Goal: Task Accomplishment & Management: Use online tool/utility

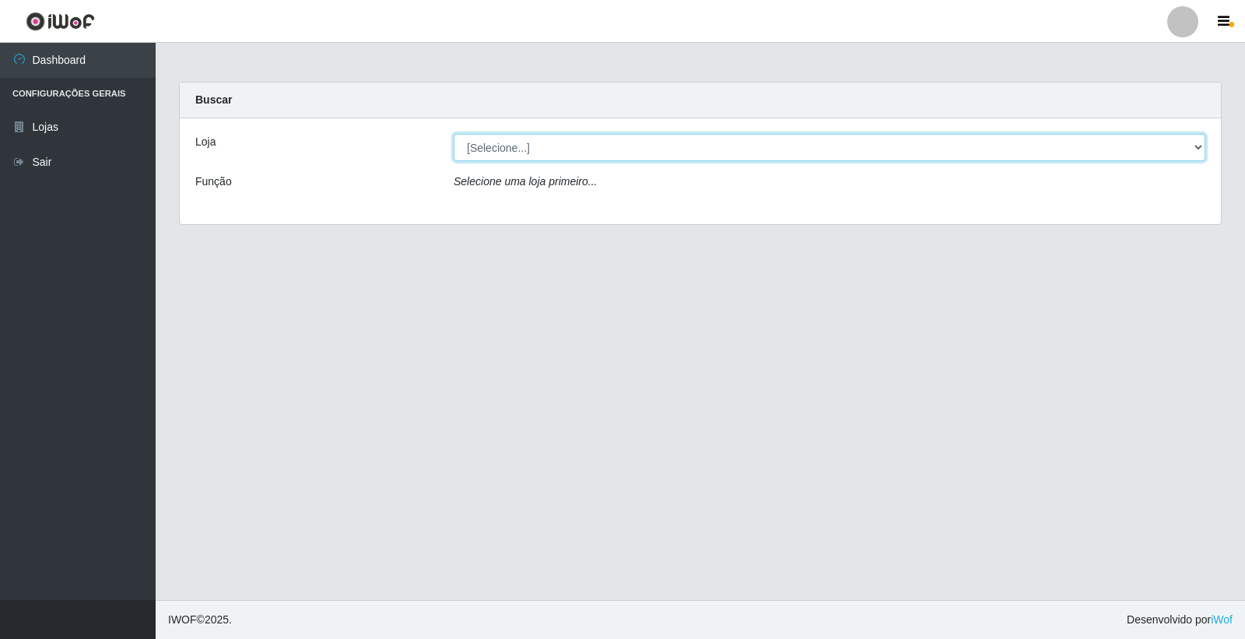
click at [632, 145] on select "[Selecione...] O Feirão - [GEOGRAPHIC_DATA]" at bounding box center [830, 147] width 752 height 27
select select "327"
click at [454, 134] on select "[Selecione...] O Feirão - [GEOGRAPHIC_DATA]" at bounding box center [830, 147] width 752 height 27
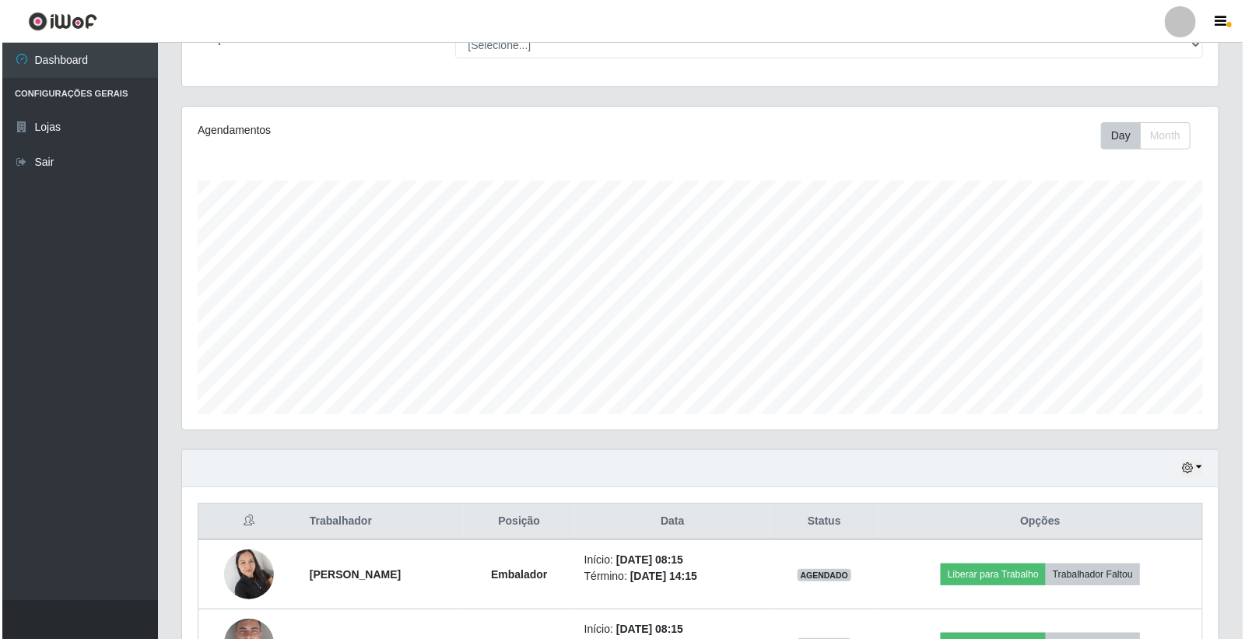
scroll to position [325, 0]
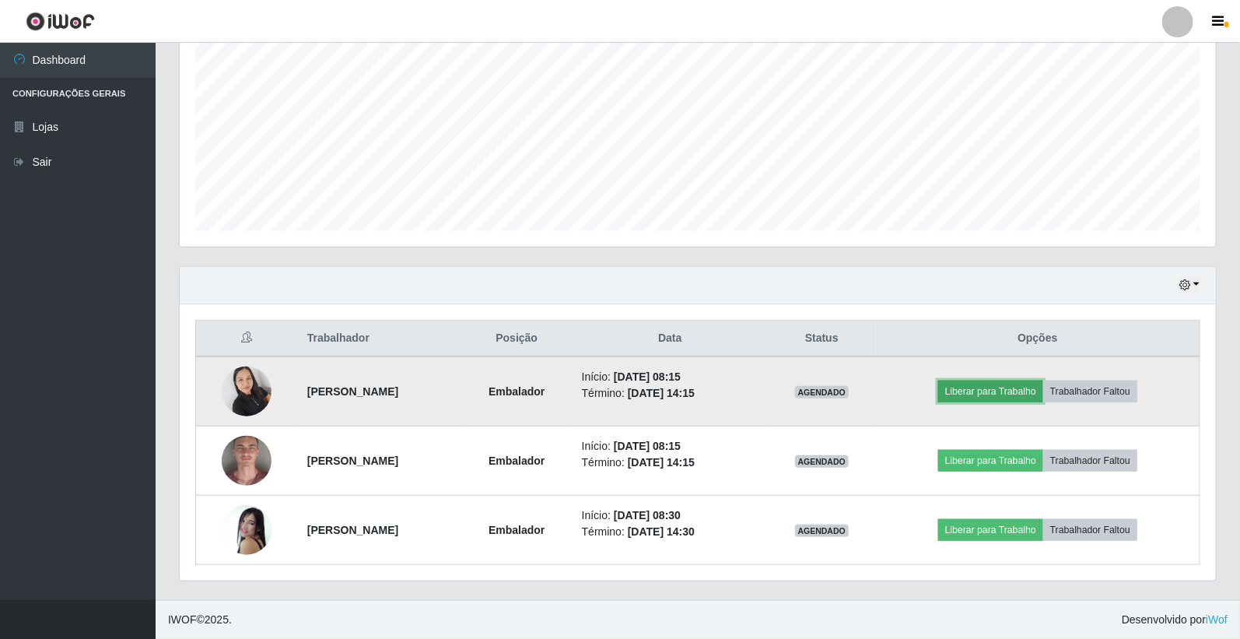
click at [994, 383] on button "Liberar para Trabalho" at bounding box center [990, 391] width 105 height 22
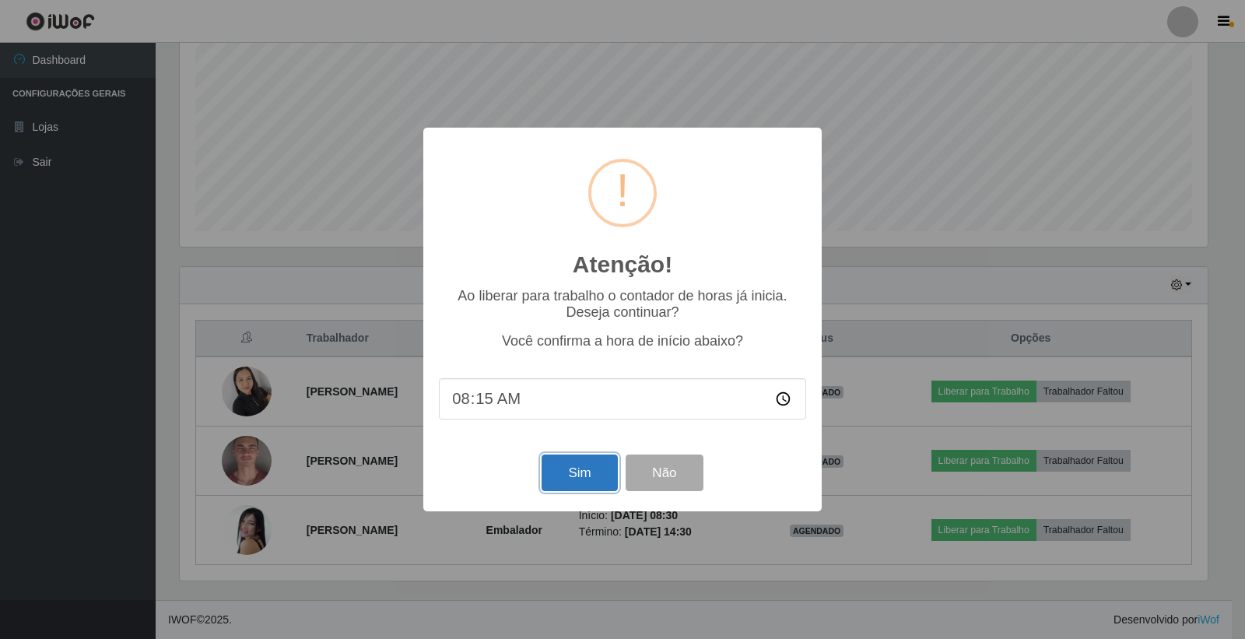
click at [550, 473] on button "Sim" at bounding box center [579, 472] width 75 height 37
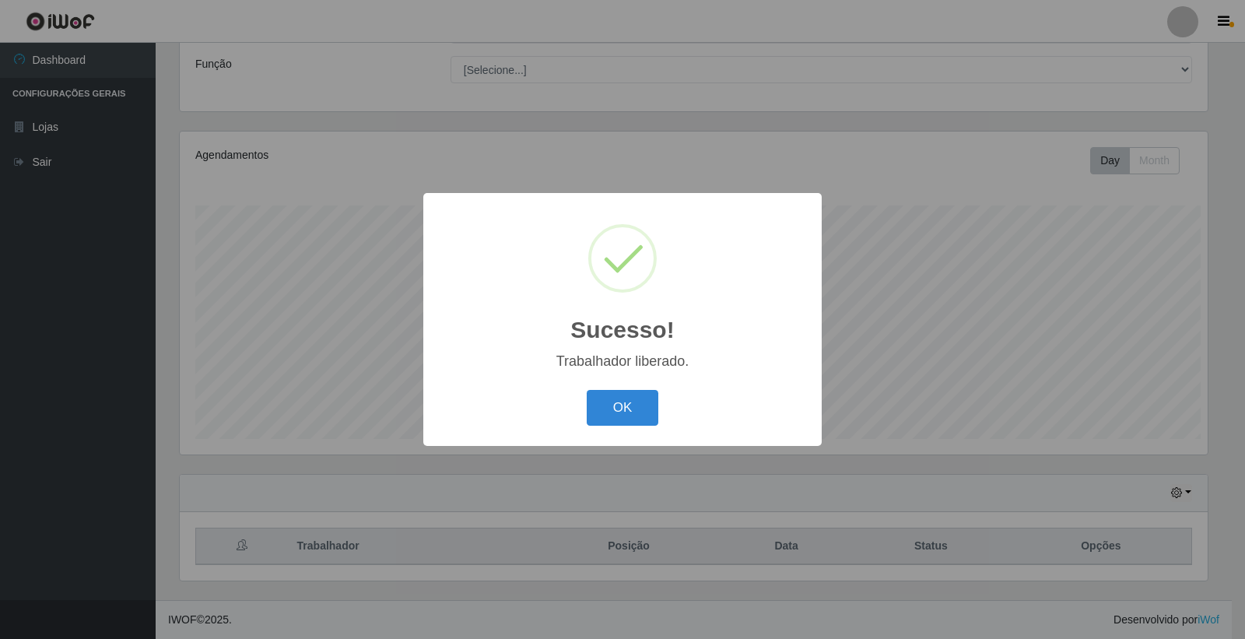
click at [1055, 385] on div "Sucesso! × Trabalhador liberado. OK Cancel" at bounding box center [622, 319] width 1245 height 639
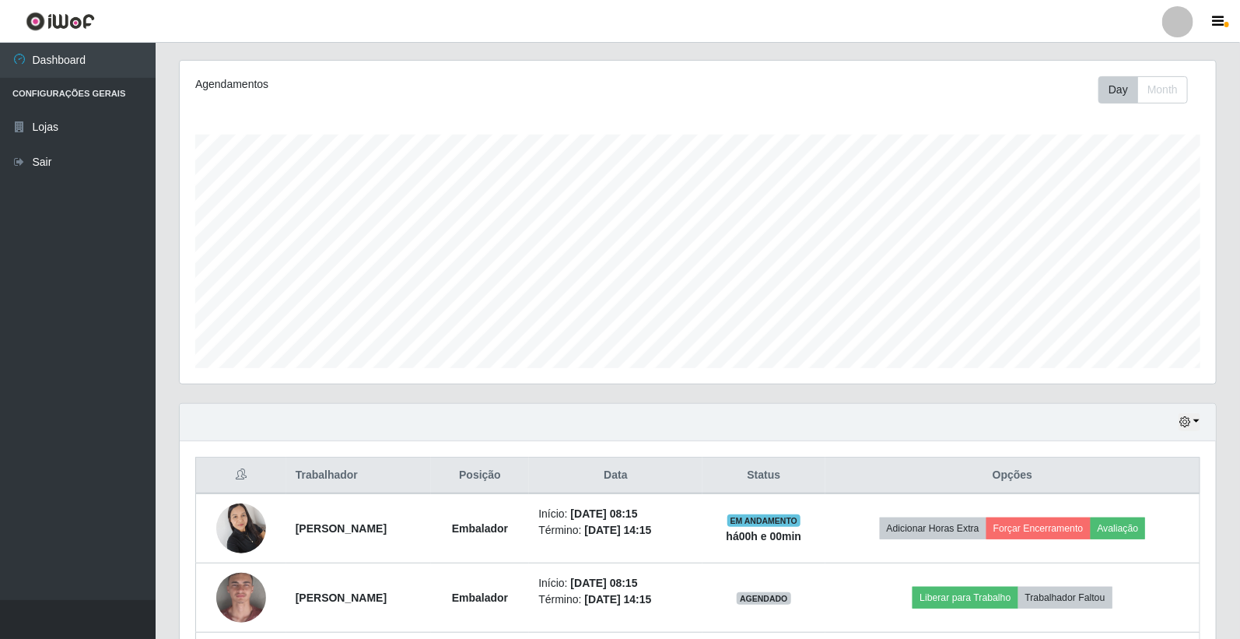
scroll to position [325, 0]
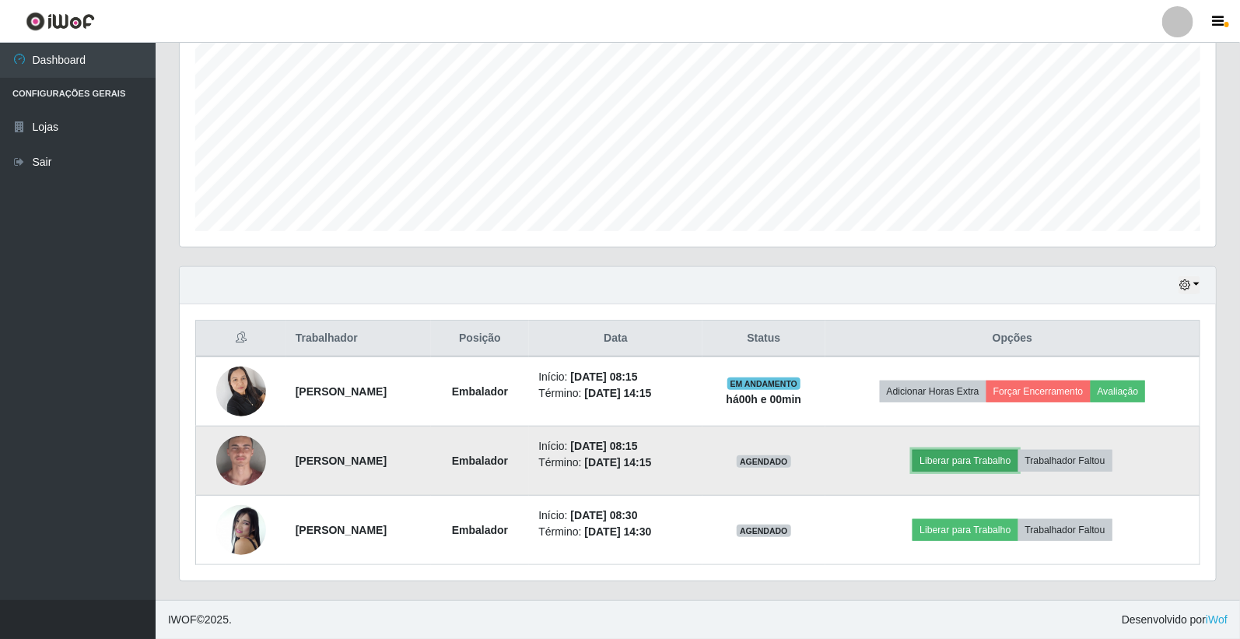
click at [971, 461] on button "Liberar para Trabalho" at bounding box center [965, 461] width 105 height 22
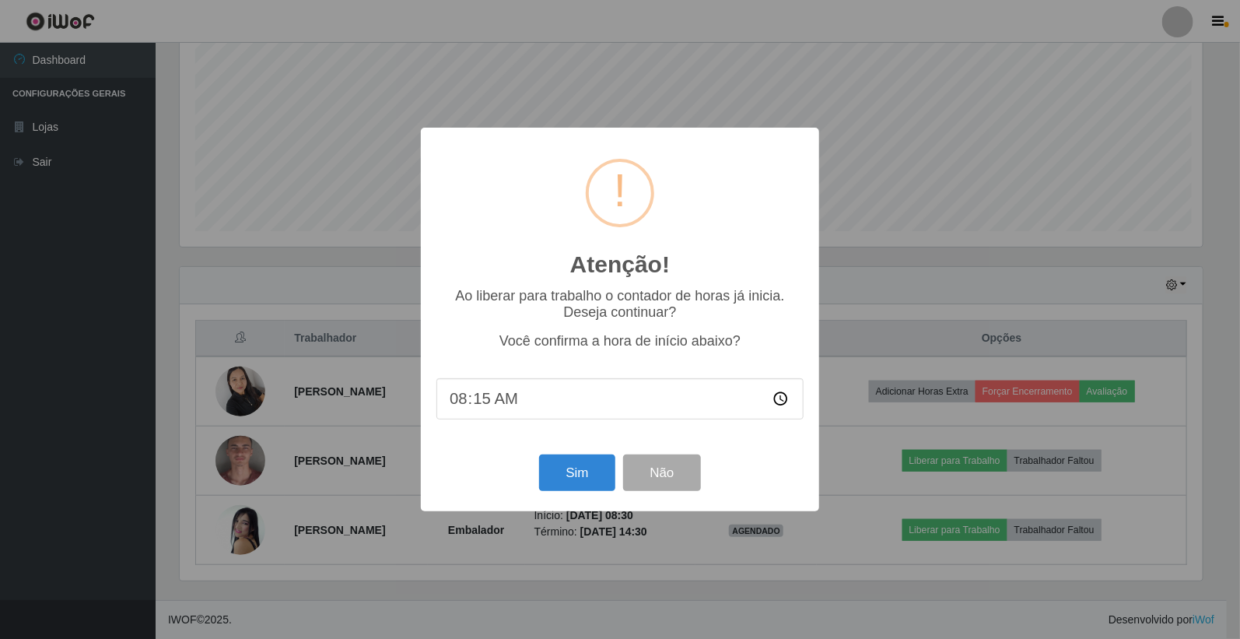
scroll to position [322, 1027]
click at [601, 469] on button "Sim" at bounding box center [579, 472] width 75 height 37
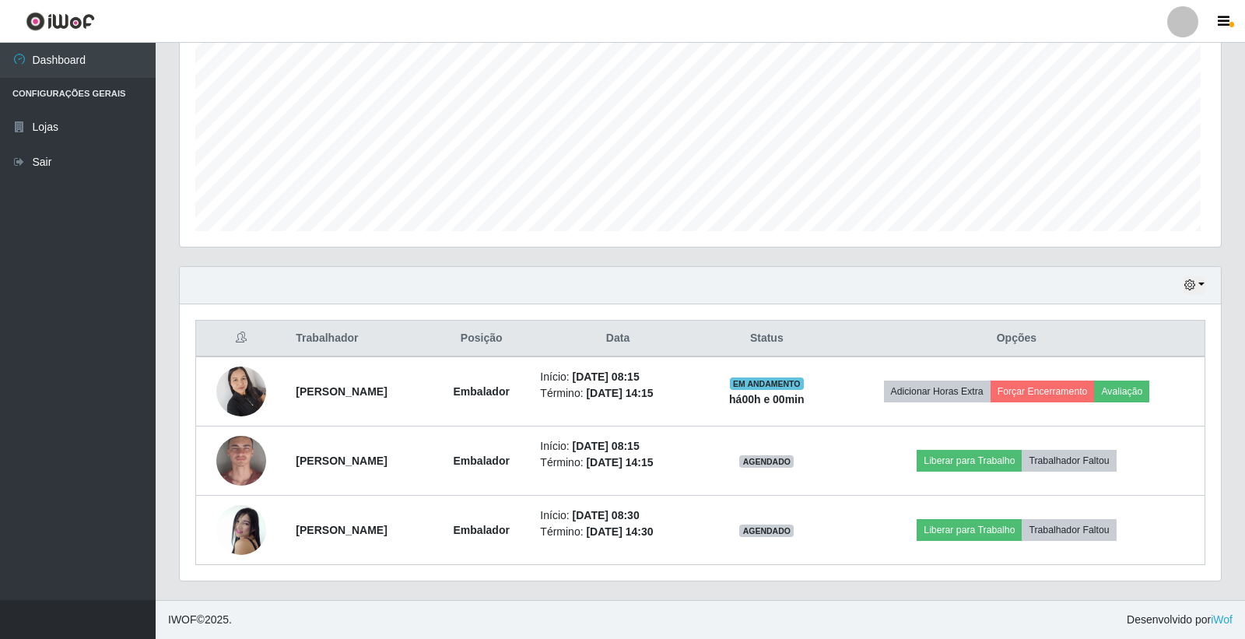
scroll to position [322, 1036]
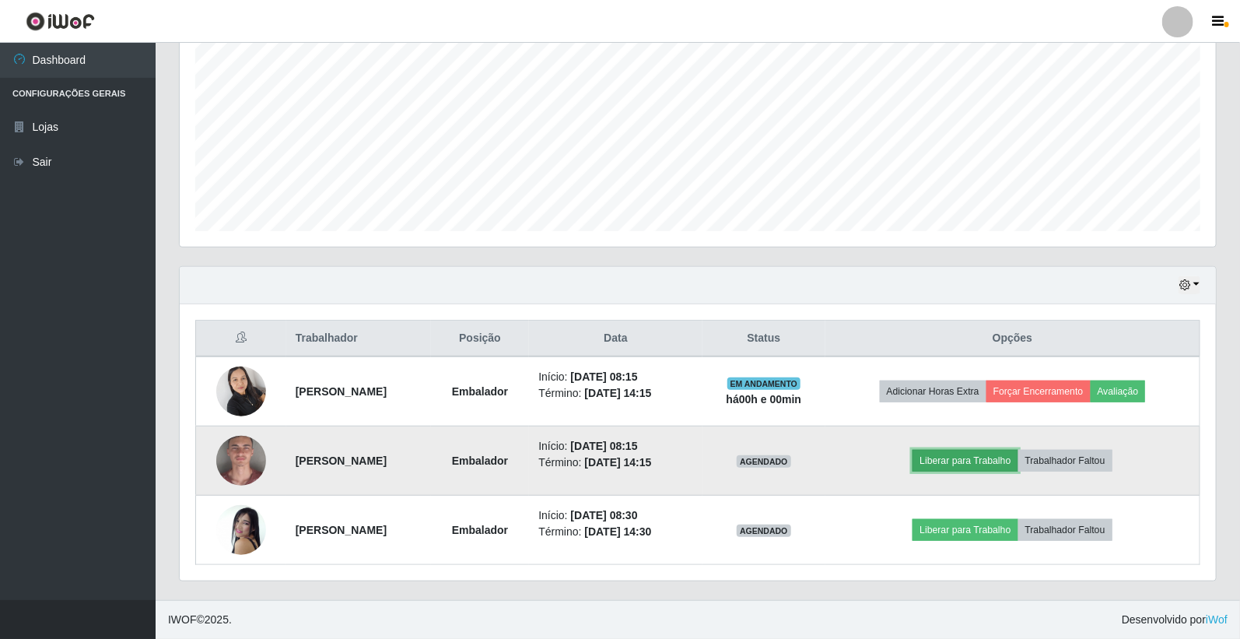
click at [988, 457] on button "Liberar para Trabalho" at bounding box center [965, 461] width 105 height 22
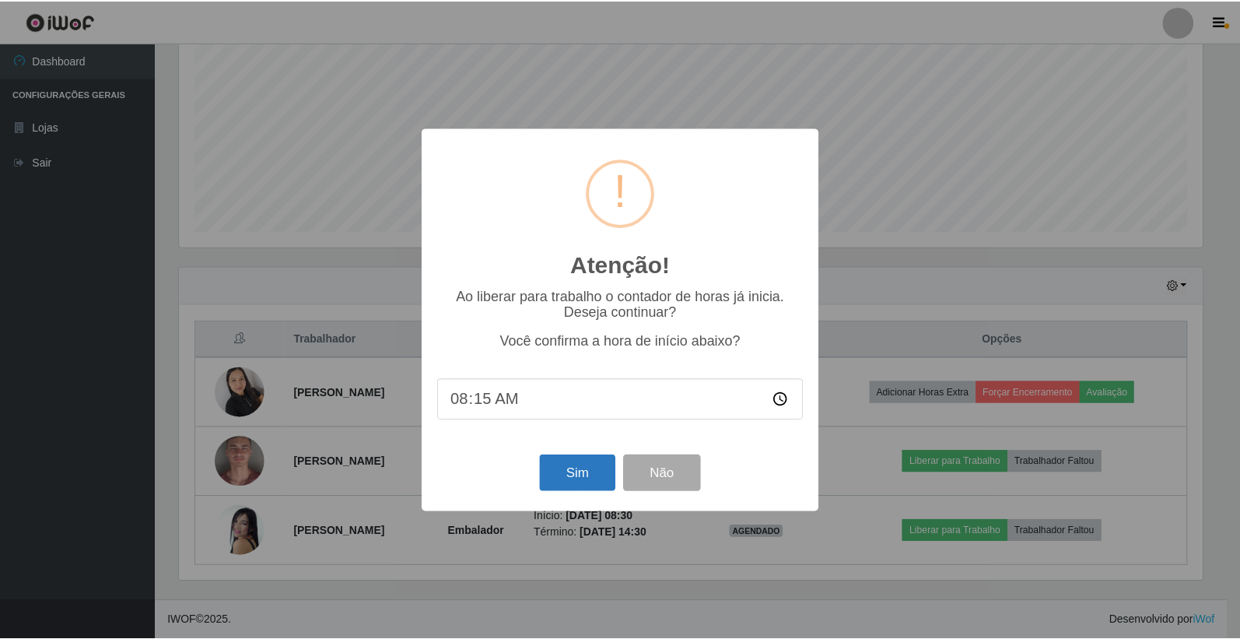
scroll to position [117, 0]
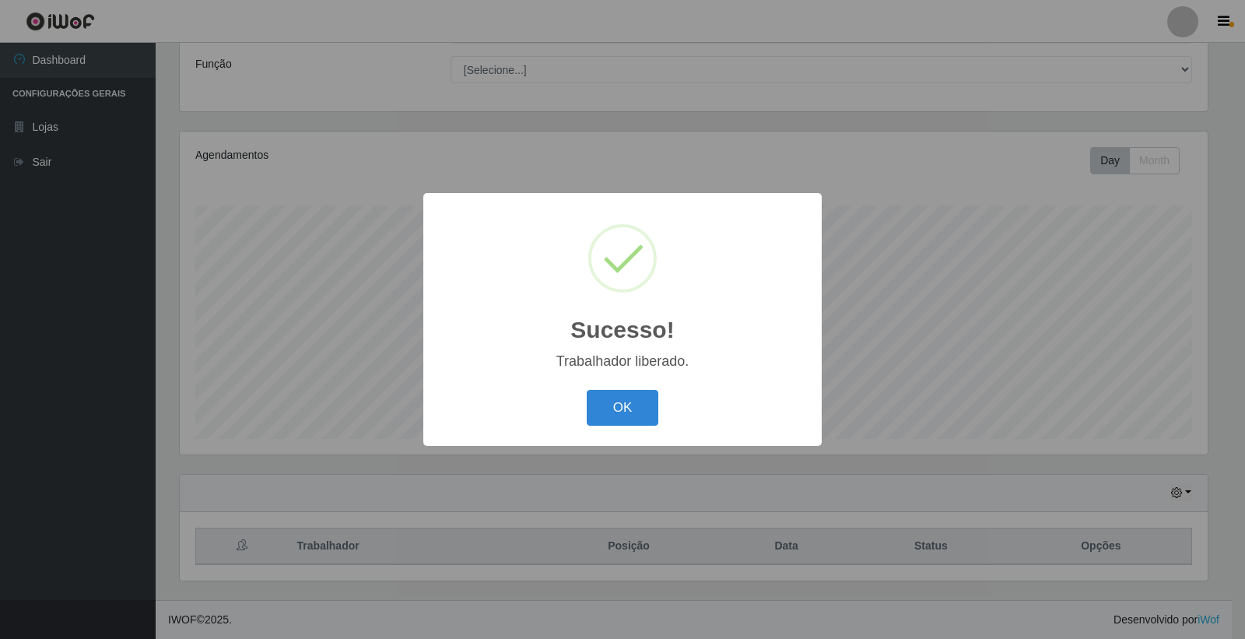
drag, startPoint x: 550, startPoint y: 460, endPoint x: 556, endPoint y: 468, distance: 10.1
click at [556, 468] on div "Sucesso! × Trabalhador liberado. OK Cancel" at bounding box center [622, 319] width 1245 height 639
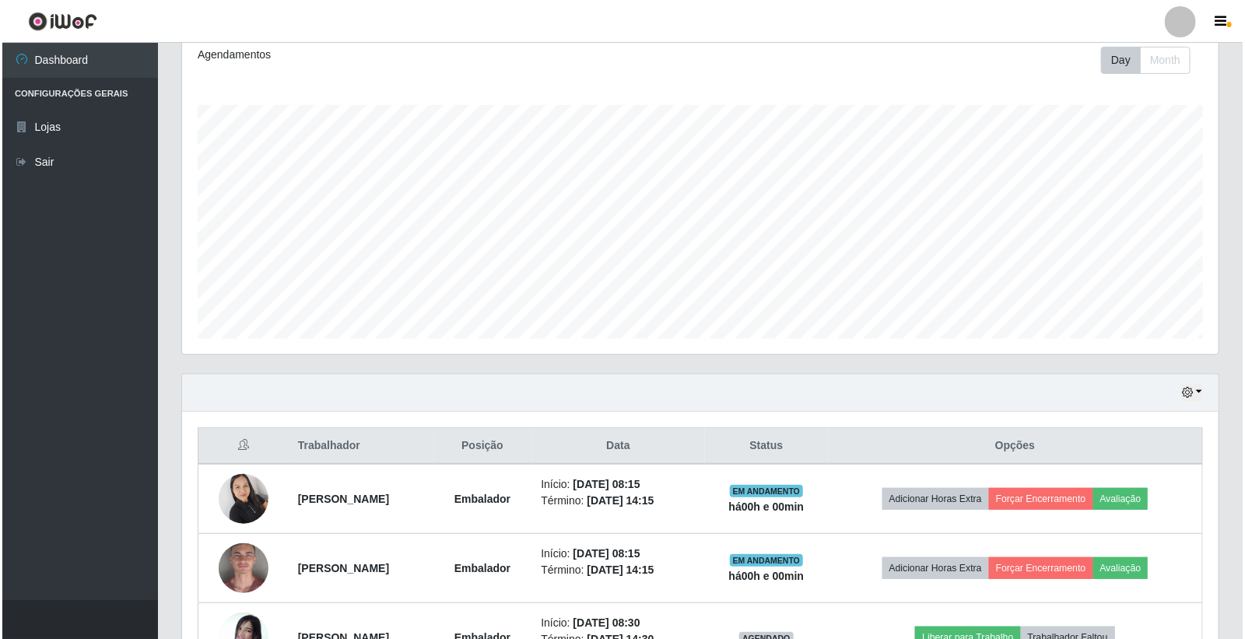
scroll to position [325, 0]
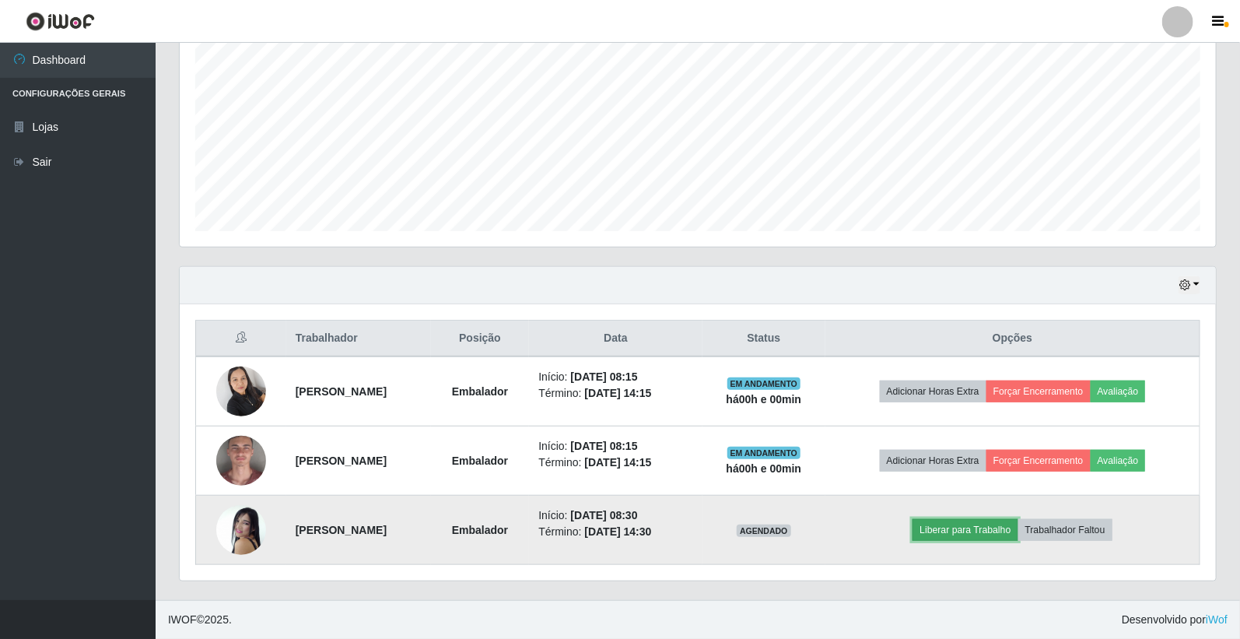
click at [973, 532] on button "Liberar para Trabalho" at bounding box center [965, 530] width 105 height 22
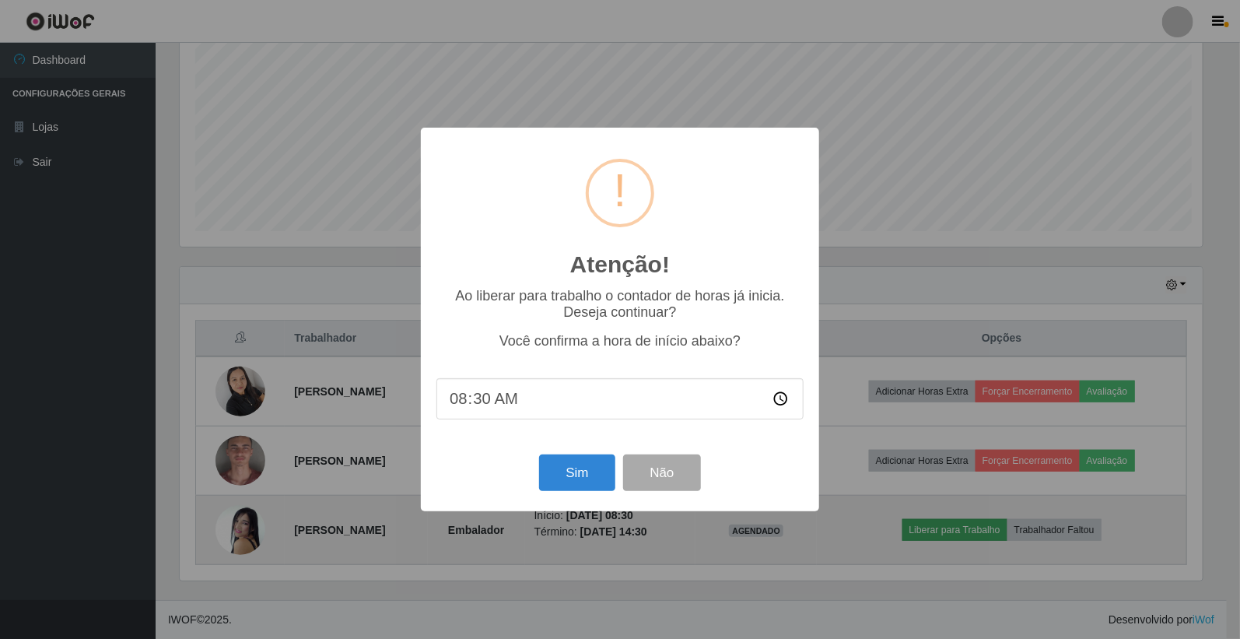
scroll to position [322, 1027]
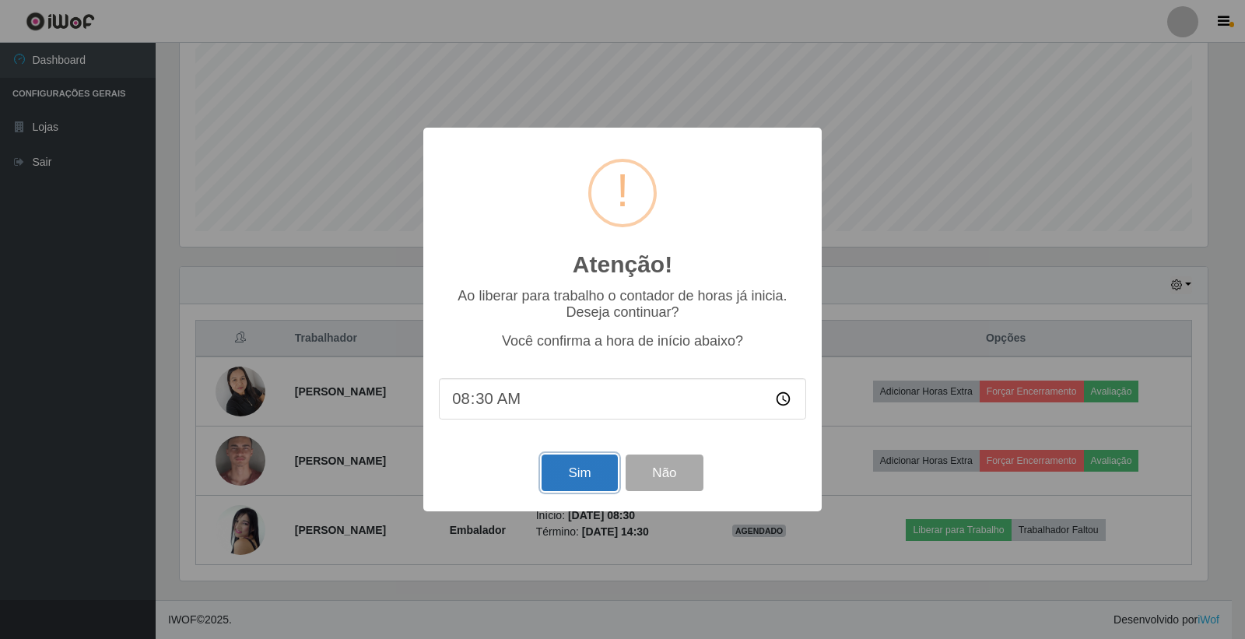
click at [580, 478] on button "Sim" at bounding box center [579, 472] width 75 height 37
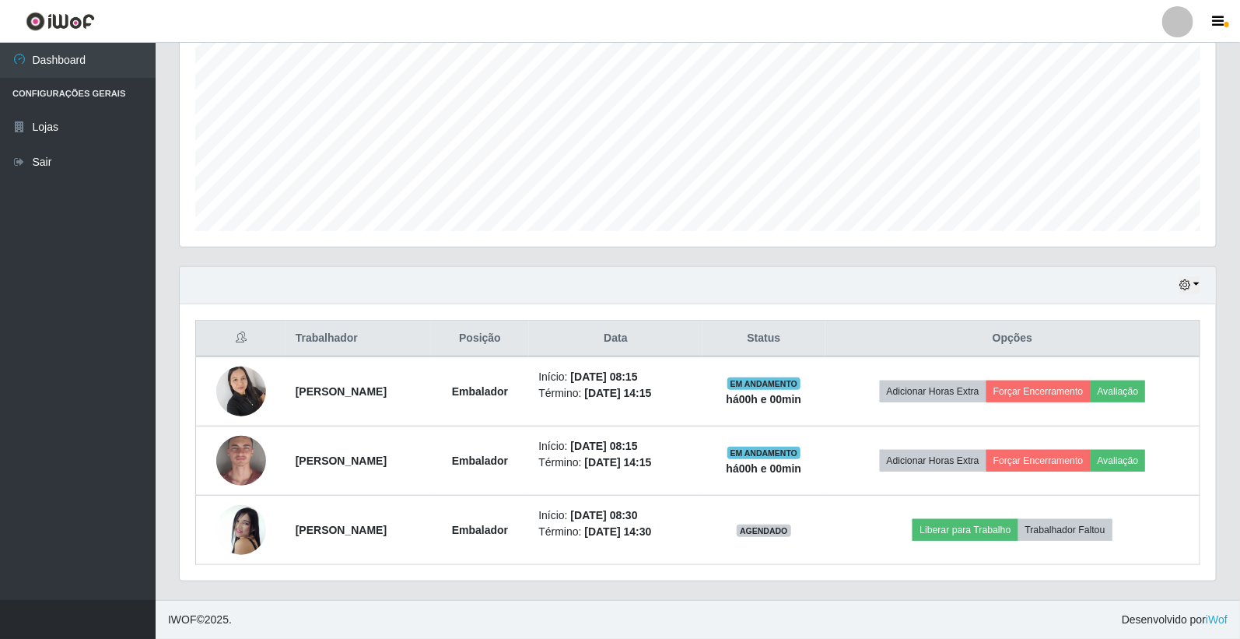
scroll to position [0, 0]
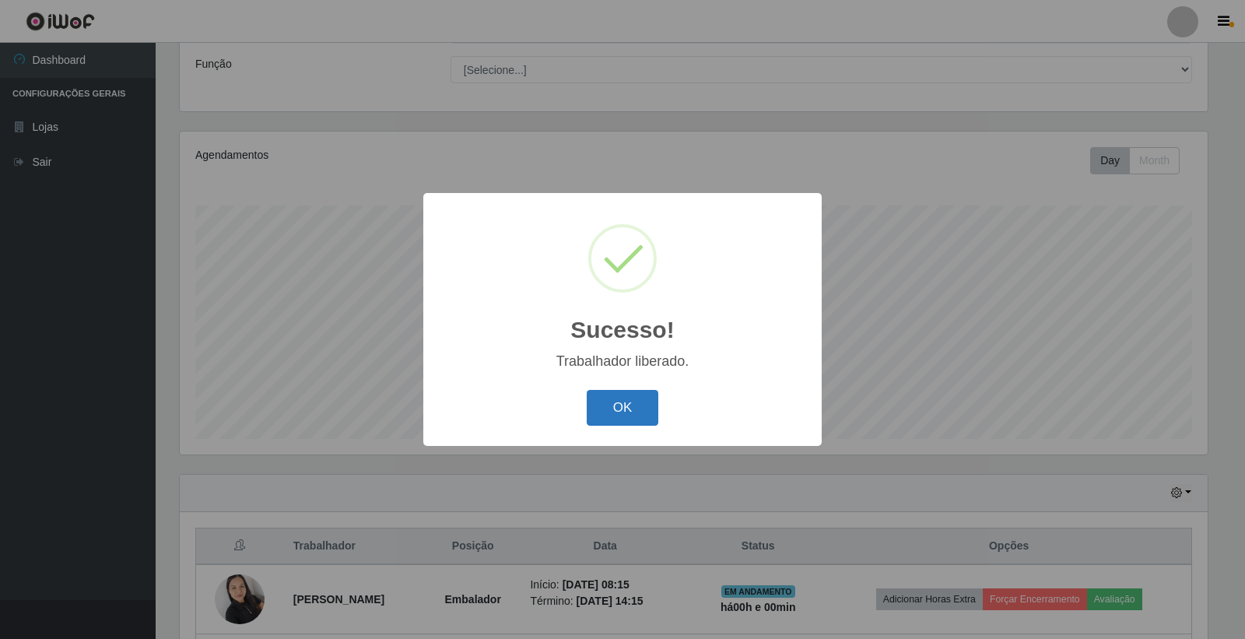
click at [618, 394] on button "OK" at bounding box center [623, 408] width 72 height 37
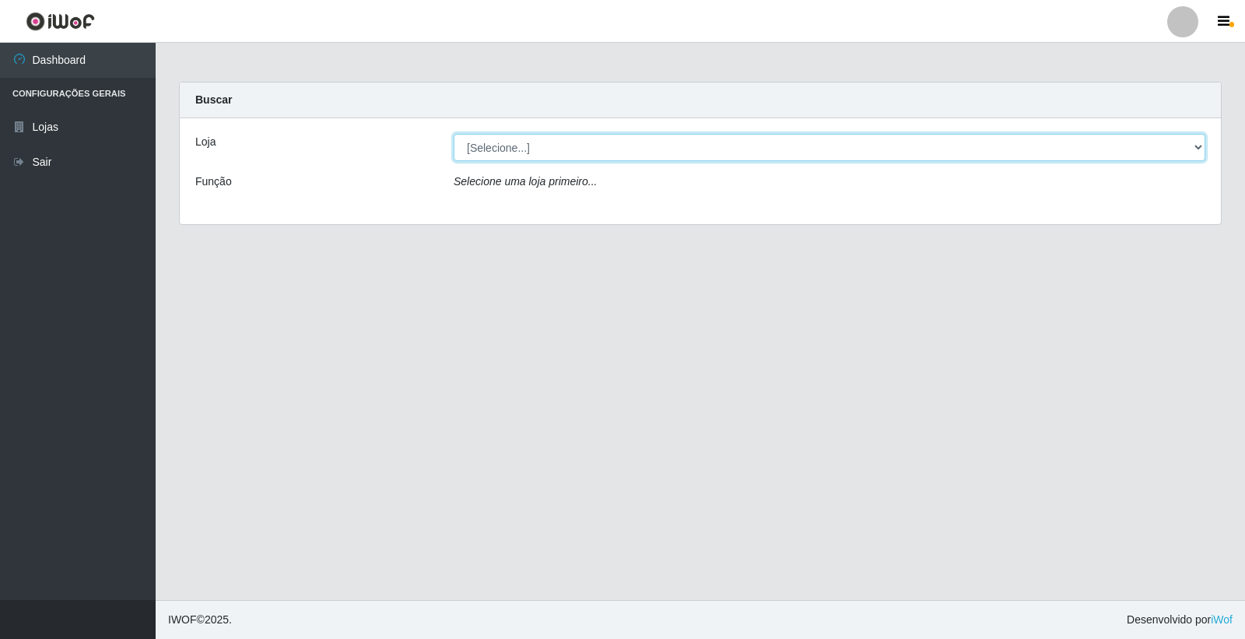
click at [507, 154] on select "[Selecione...] O Feirão - [GEOGRAPHIC_DATA]" at bounding box center [830, 147] width 752 height 27
select select "327"
click at [454, 134] on select "[Selecione...] O Feirão - [GEOGRAPHIC_DATA]" at bounding box center [830, 147] width 752 height 27
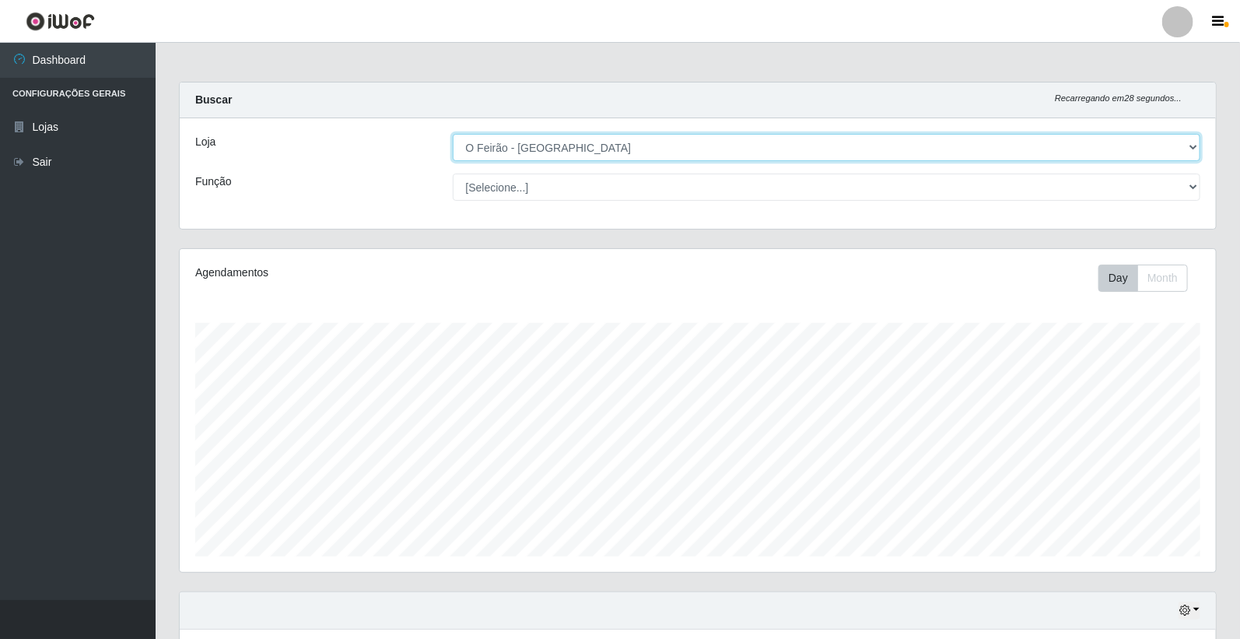
scroll to position [325, 0]
